Goal: Information Seeking & Learning: Learn about a topic

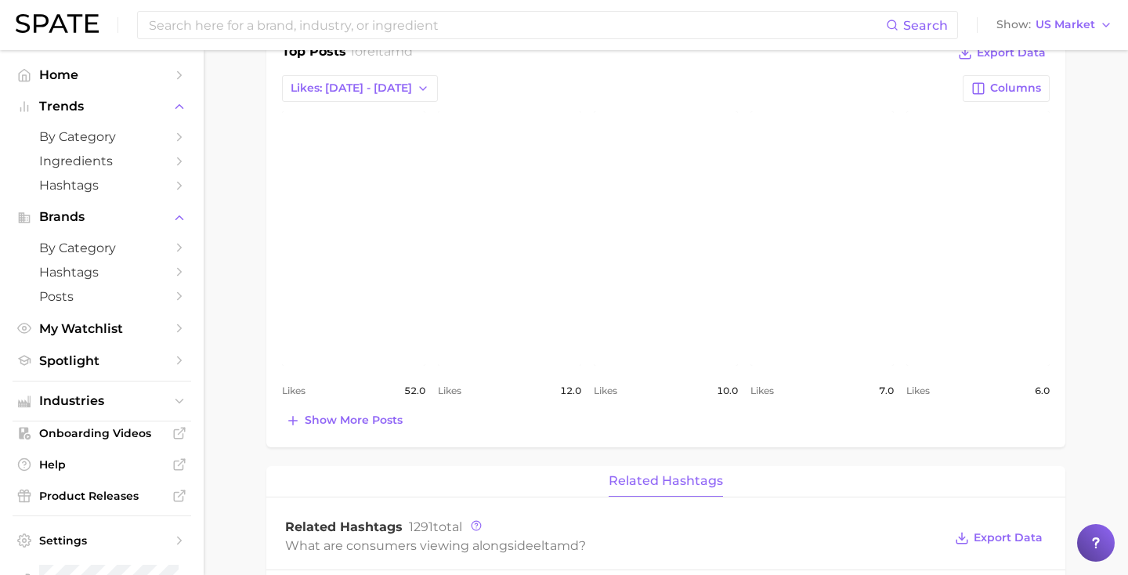
scroll to position [681, 0]
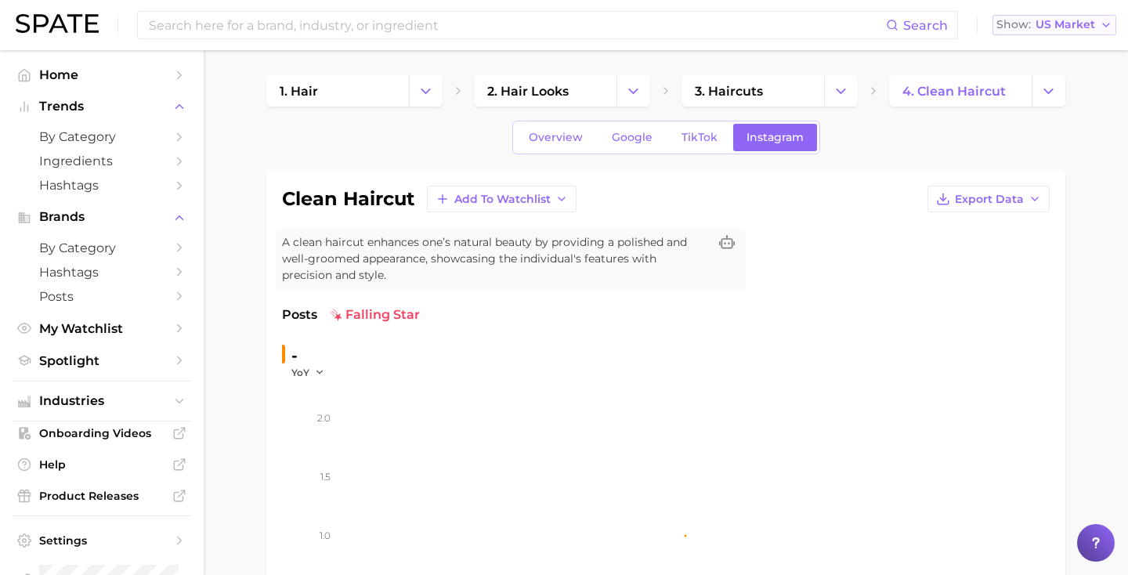
click at [1048, 20] on span "US Market" at bounding box center [1065, 24] width 60 height 9
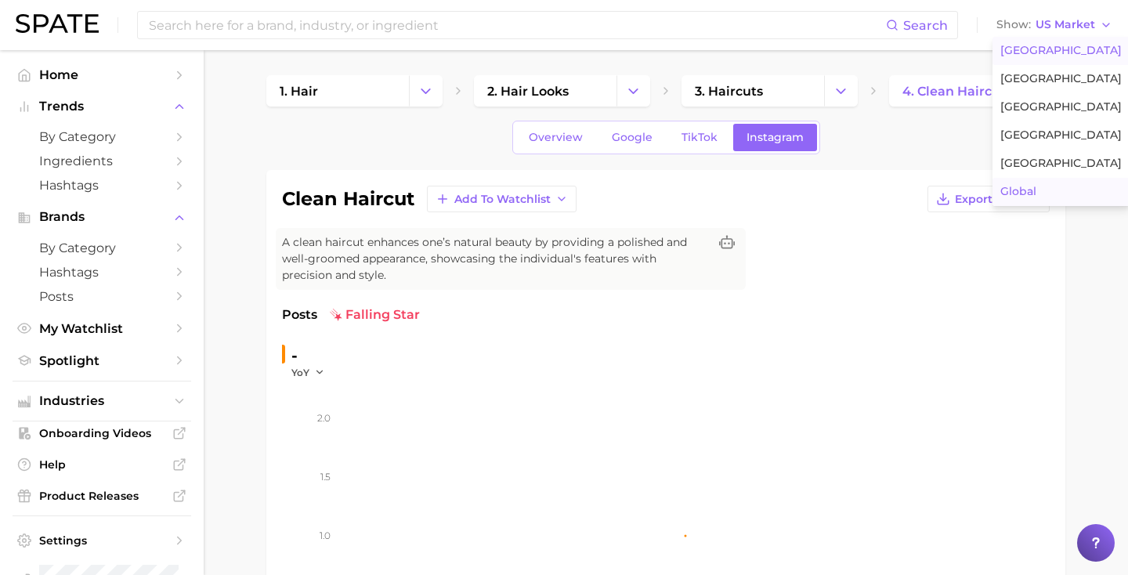
click at [1030, 186] on span "Global" at bounding box center [1018, 191] width 36 height 13
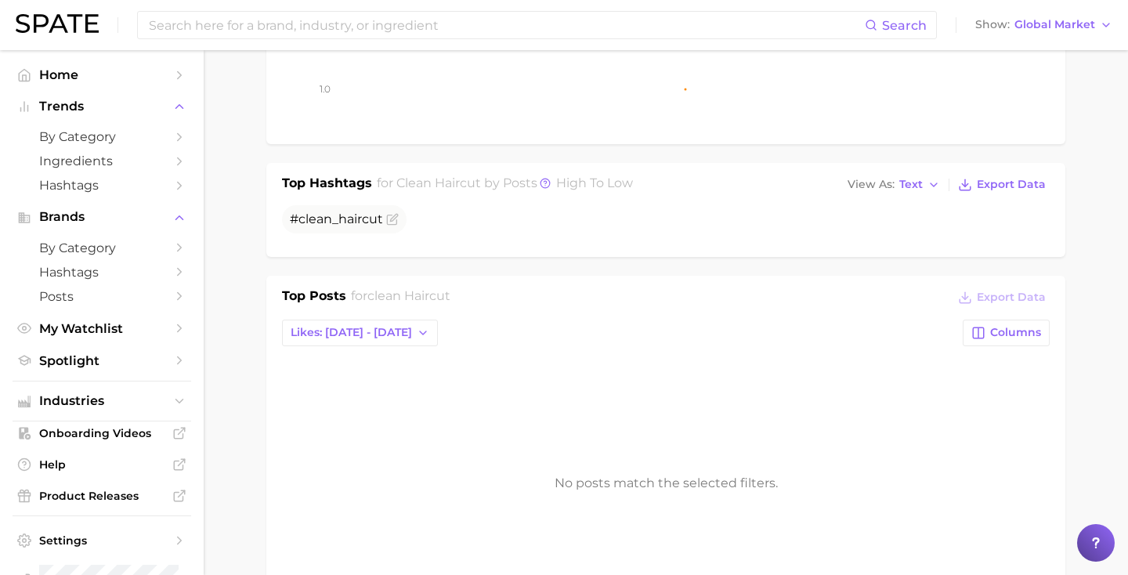
scroll to position [453, 0]
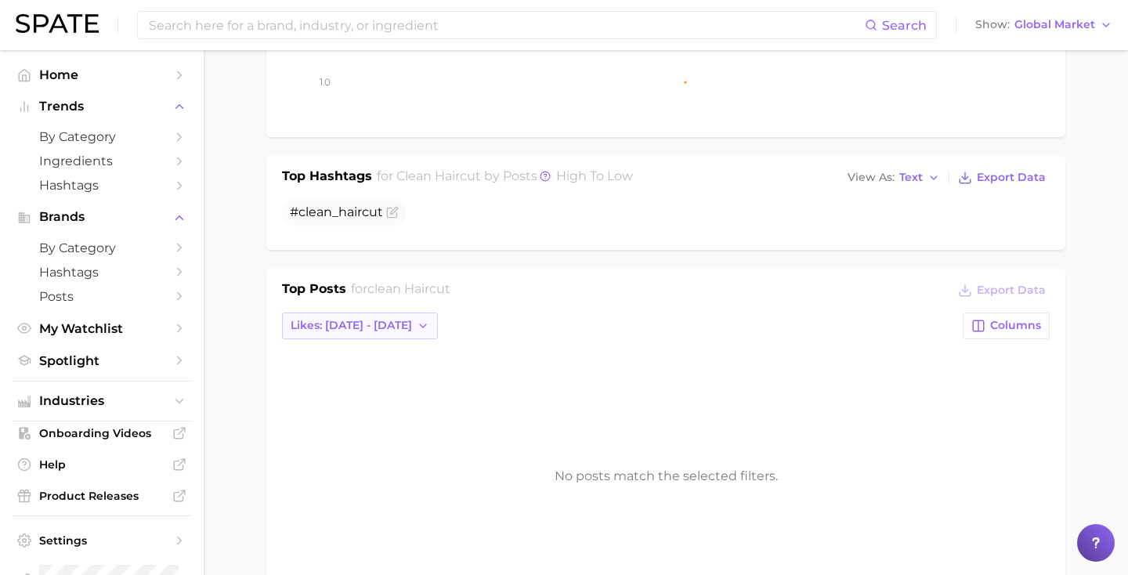
click at [391, 327] on span "Likes: [DATE] - [DATE]" at bounding box center [350, 325] width 121 height 13
click at [388, 377] on button "Likes: Sep 21 - 28" at bounding box center [368, 383] width 172 height 28
click at [371, 323] on span "Likes: Sep 21 - 28" at bounding box center [350, 325] width 121 height 13
click at [363, 408] on button "Total Likes" at bounding box center [368, 411] width 172 height 28
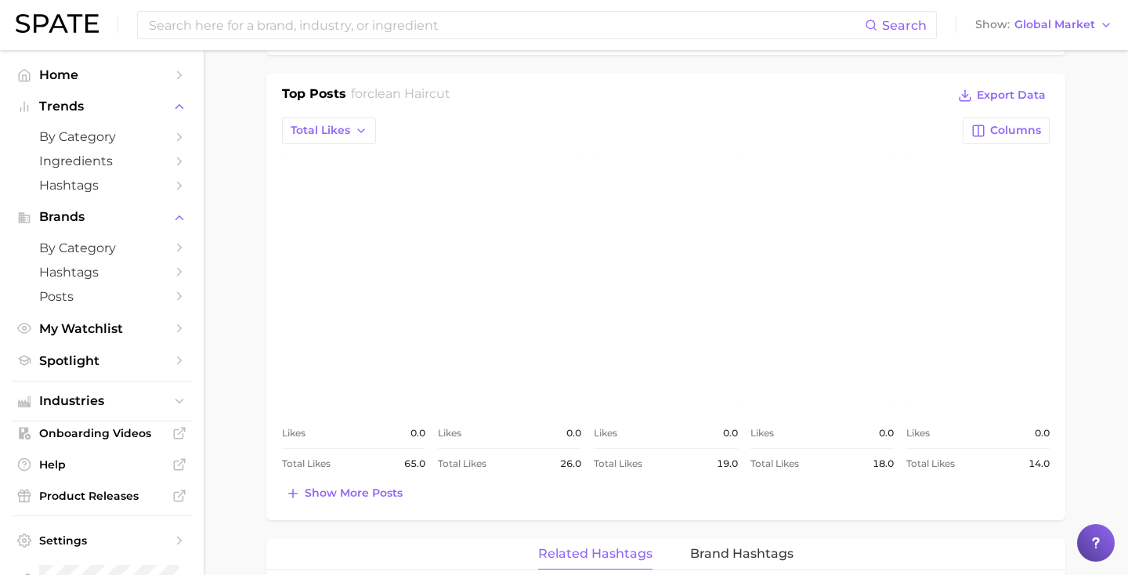
scroll to position [650, 0]
click at [361, 276] on link "view post on Instagram" at bounding box center [353, 279] width 143 height 254
click at [488, 277] on link "view post on Instagram" at bounding box center [509, 279] width 143 height 254
click at [622, 261] on link "view post on Instagram" at bounding box center [665, 279] width 143 height 254
click at [834, 245] on link "view post on Instagram" at bounding box center [821, 279] width 143 height 254
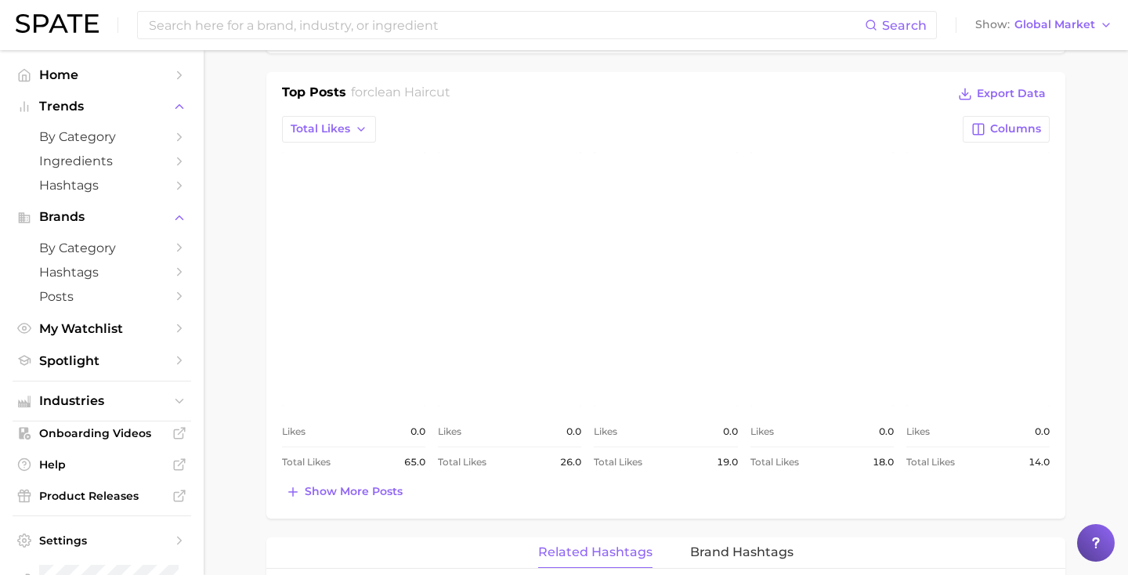
click at [961, 245] on link "view post on Instagram" at bounding box center [977, 279] width 143 height 254
click at [350, 497] on span "Show more posts" at bounding box center [354, 491] width 98 height 13
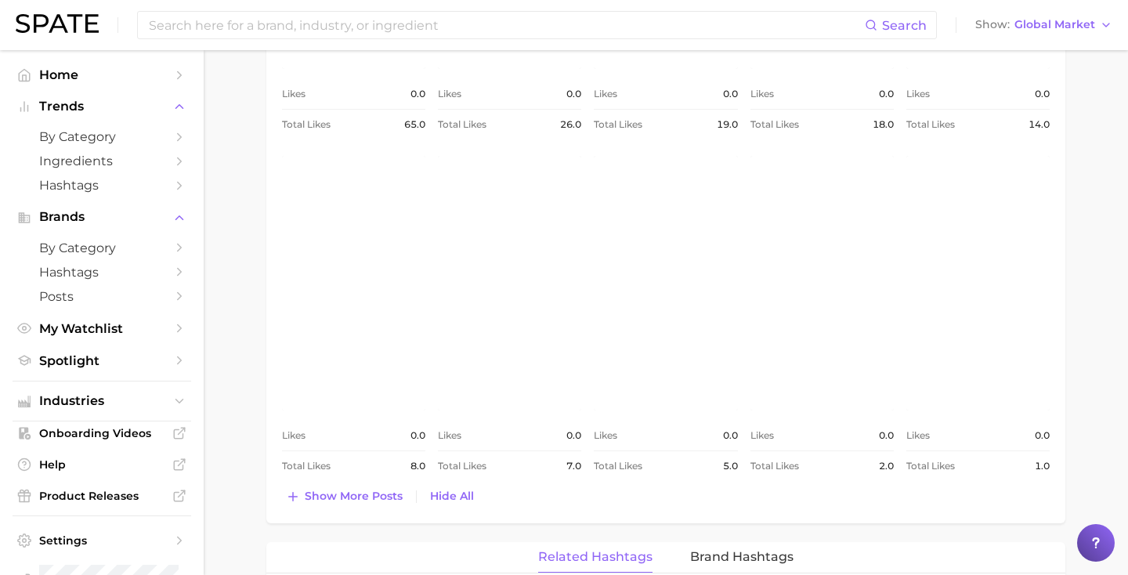
scroll to position [992, 0]
click at [352, 294] on link "view post on Instagram" at bounding box center [353, 278] width 143 height 254
click at [525, 272] on link "view post on Instagram" at bounding box center [509, 278] width 143 height 254
click at [664, 239] on link "view post on Instagram" at bounding box center [665, 278] width 143 height 254
click at [816, 239] on link "view post on Instagram" at bounding box center [821, 278] width 143 height 254
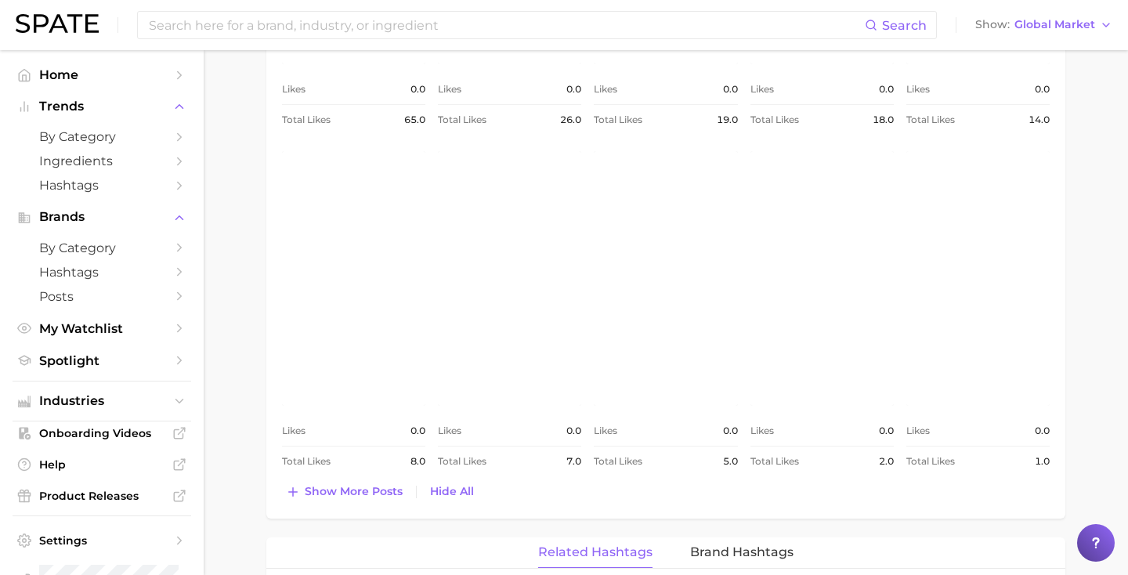
click at [997, 227] on link "view post on Instagram" at bounding box center [977, 278] width 143 height 254
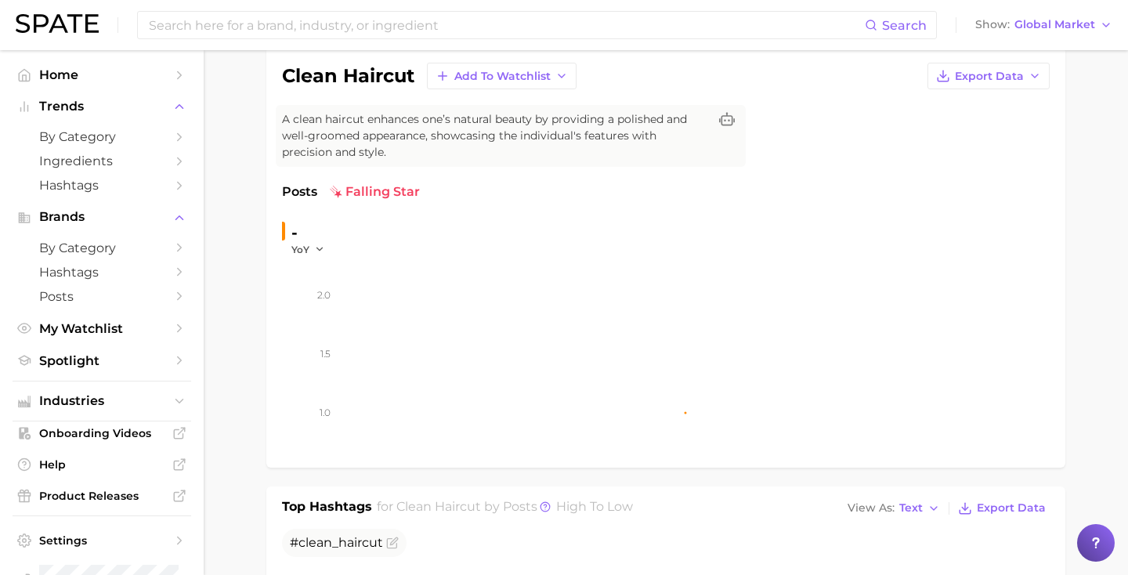
scroll to position [0, 0]
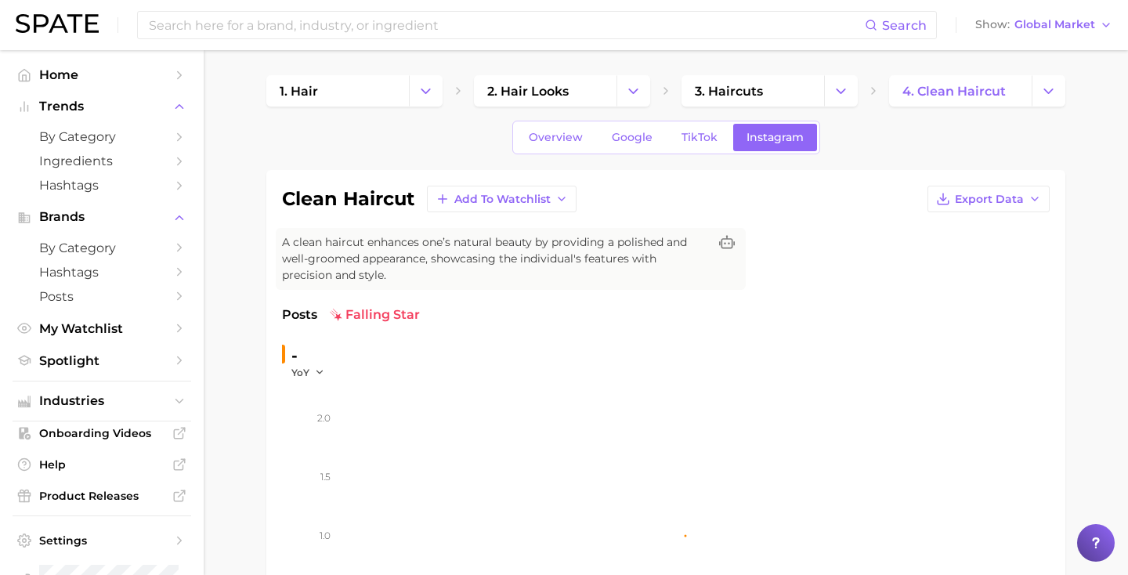
click at [583, 248] on span "A clean haircut enhances one’s natural beauty by providing a polished and well-…" at bounding box center [495, 258] width 426 height 49
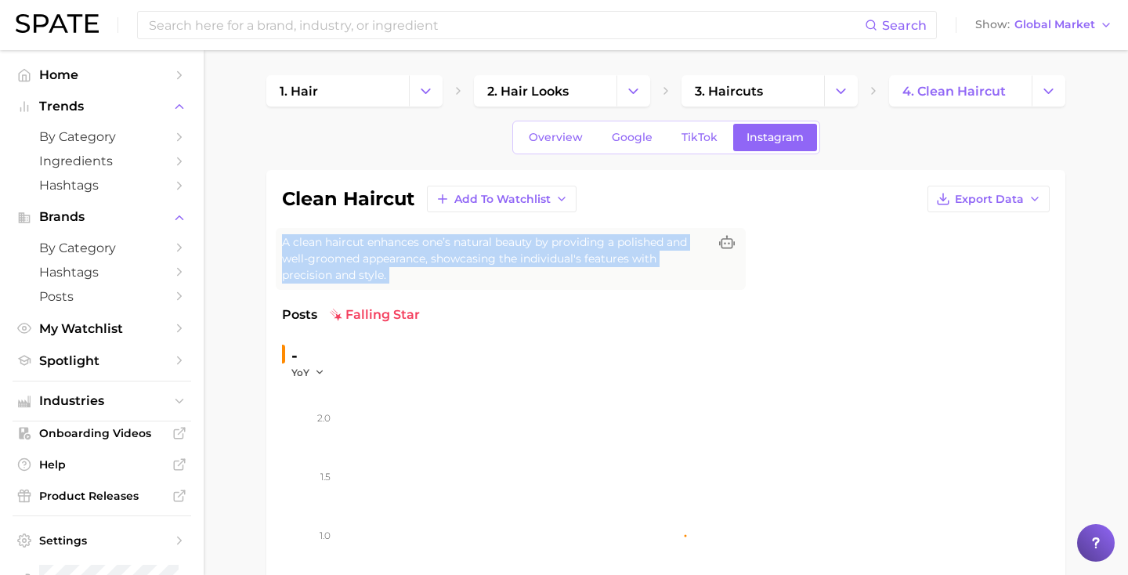
click at [583, 248] on span "A clean haircut enhances one’s natural beauty by providing a polished and well-…" at bounding box center [495, 258] width 426 height 49
